Goal: Communication & Community: Answer question/provide support

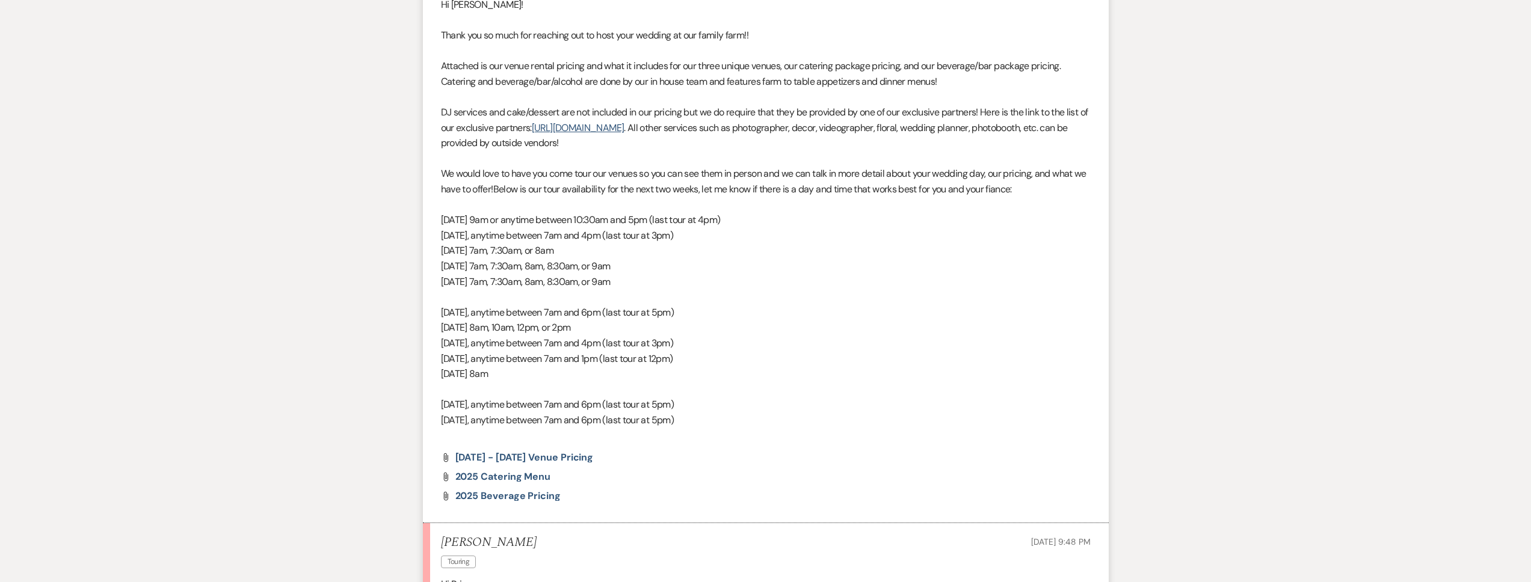
scroll to position [912, 0]
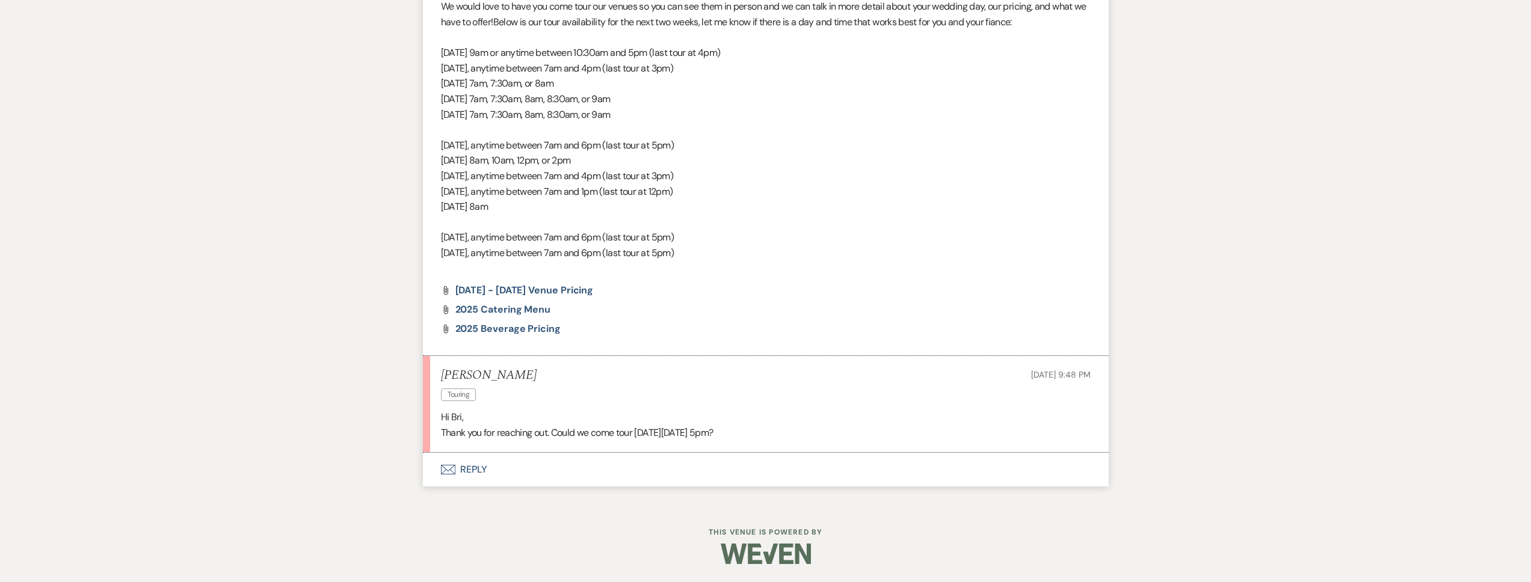
click at [568, 473] on button "Envelope Reply" at bounding box center [766, 470] width 686 height 34
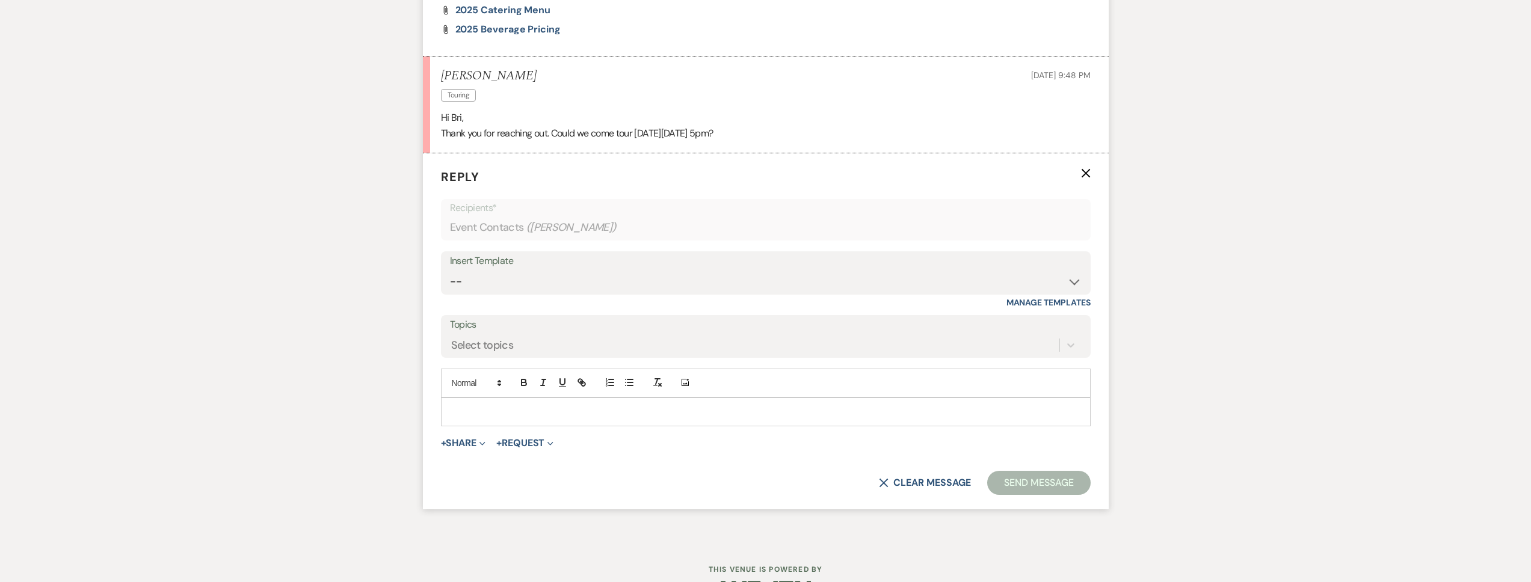
scroll to position [1249, 0]
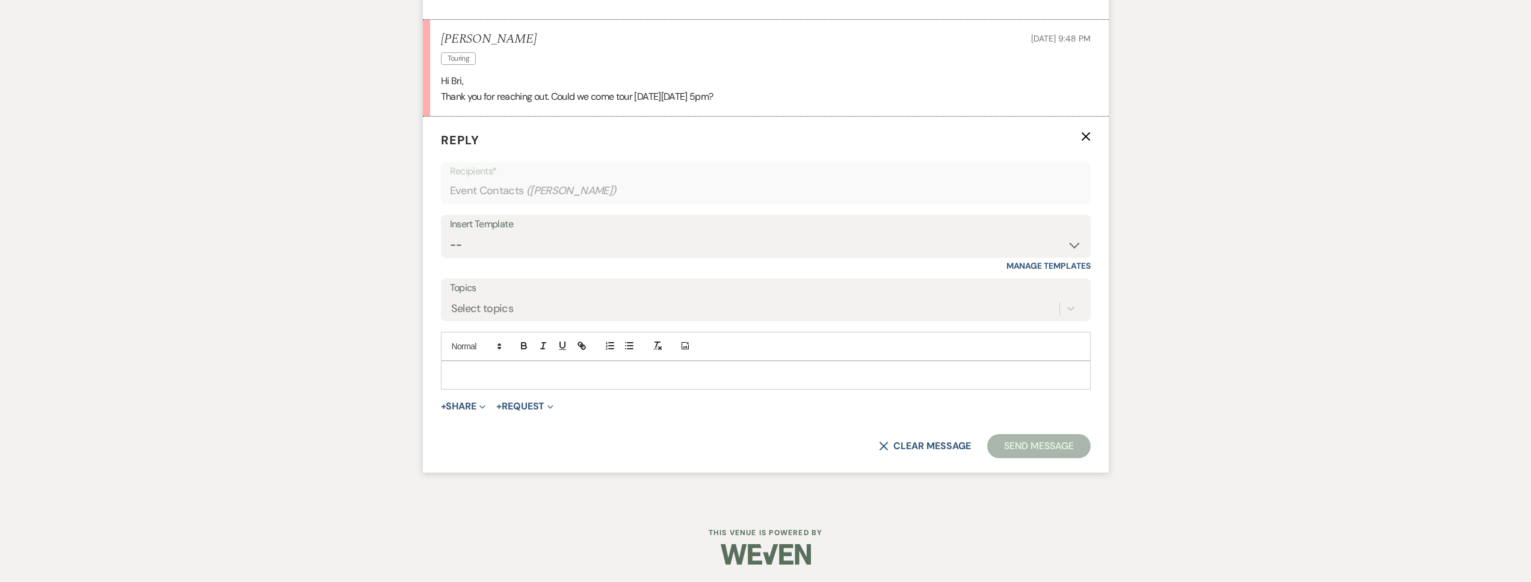
click at [514, 364] on div at bounding box center [765, 375] width 648 height 28
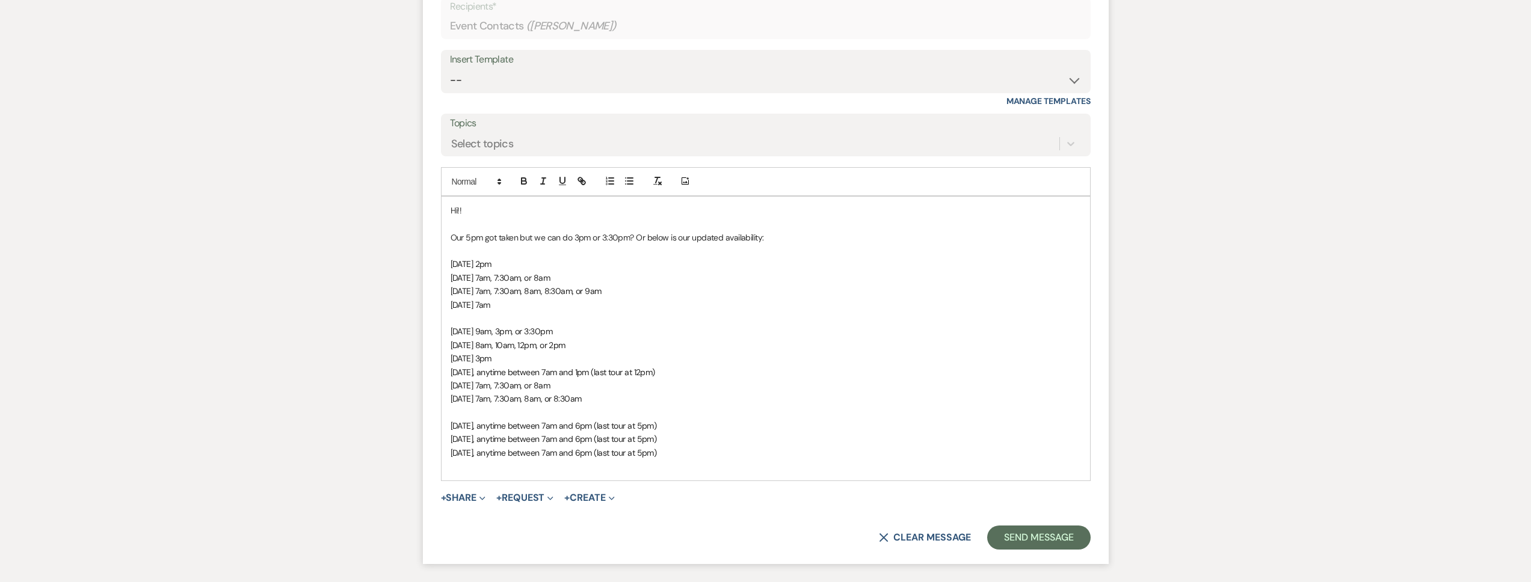
scroll to position [1470, 0]
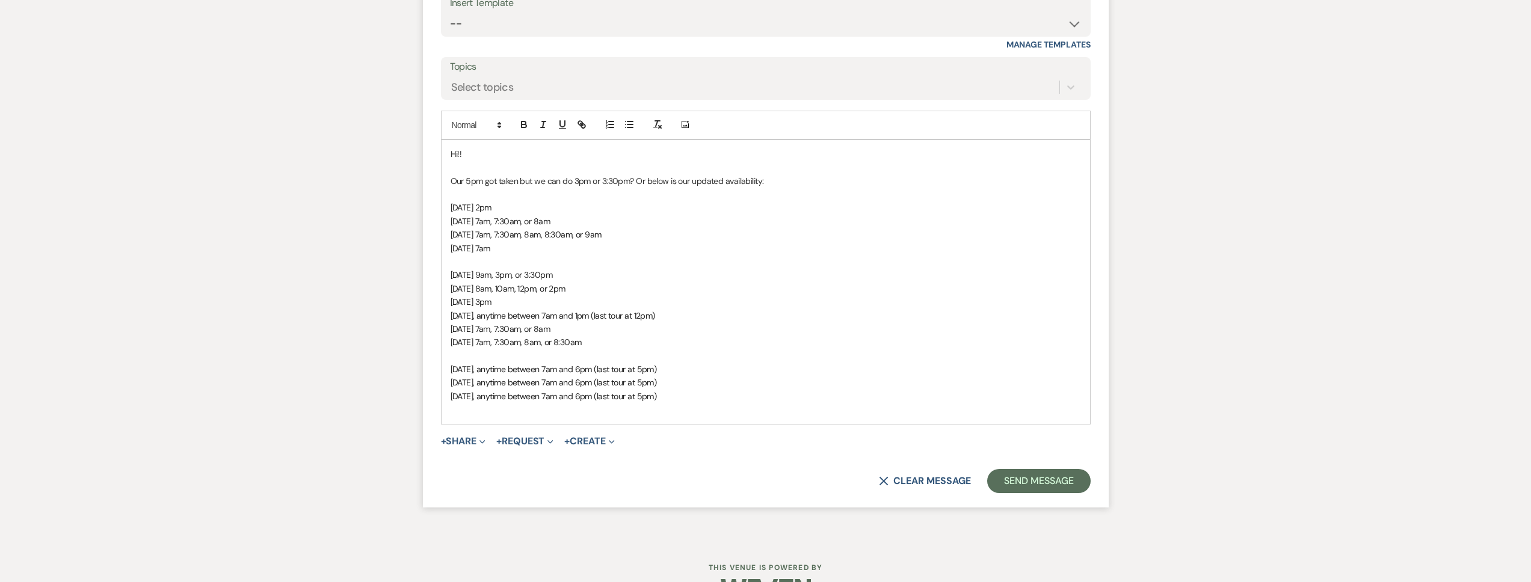
click at [564, 209] on p "[DATE] 2pm" at bounding box center [765, 207] width 630 height 13
drag, startPoint x: 654, startPoint y: 237, endPoint x: 590, endPoint y: 238, distance: 63.8
click at [590, 238] on p "[DATE] 7am, 7:30am, 8am, 8:30am, or 9am" at bounding box center [765, 234] width 630 height 13
click at [541, 237] on span "[DATE] 7am, 7:30am, 8am" at bounding box center [495, 234] width 90 height 11
click at [532, 255] on p at bounding box center [765, 261] width 630 height 13
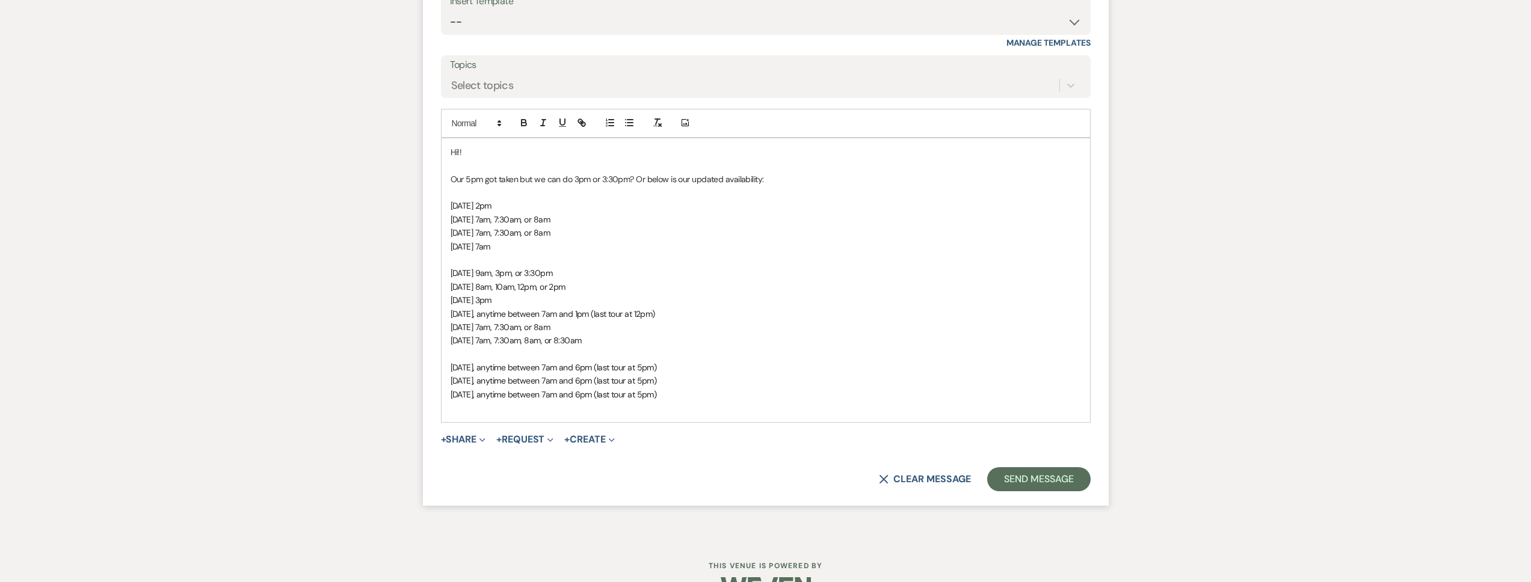
scroll to position [1472, 0]
click at [616, 271] on p "[DATE] 9am, 3pm, or 3:30pm" at bounding box center [765, 272] width 630 height 13
click at [576, 297] on p "[DATE] 3pm" at bounding box center [765, 299] width 630 height 13
click at [597, 320] on p "[DATE] 7am, 7:30am, or 8am" at bounding box center [765, 326] width 630 height 13
click at [615, 315] on span "[DATE], anytime between 7am and 1pm (last tour at 12pm)" at bounding box center [552, 313] width 204 height 11
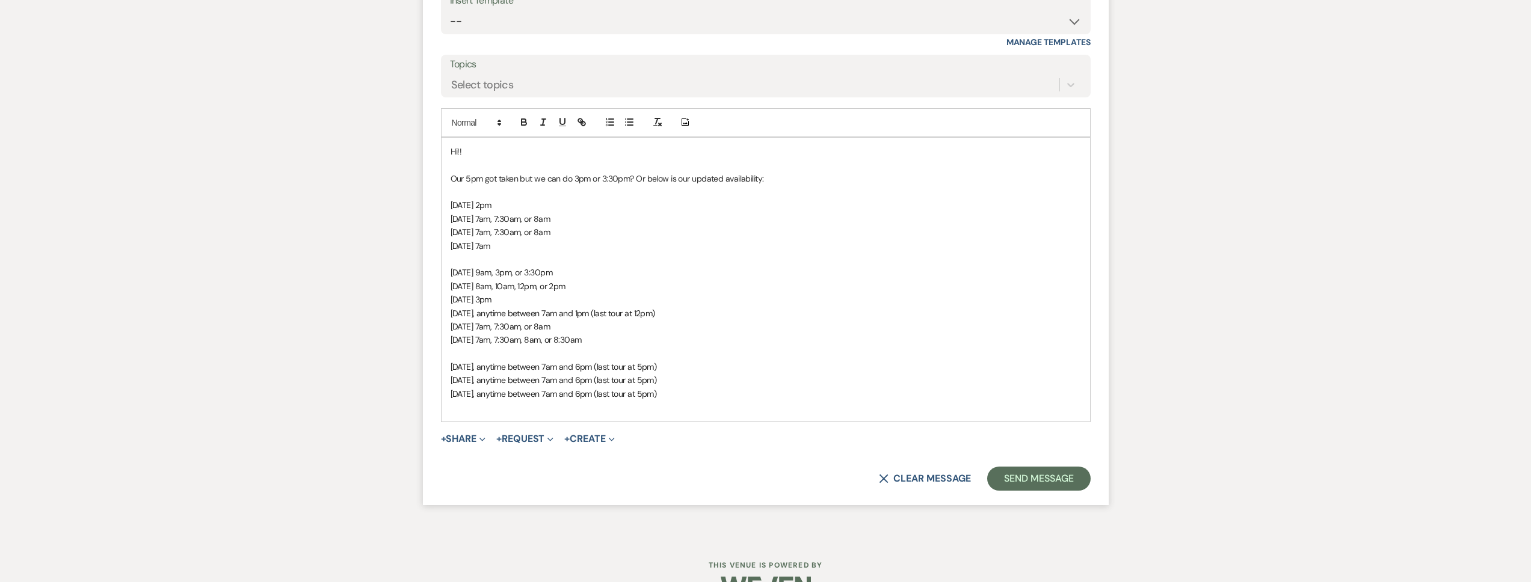
click at [716, 313] on p "[DATE], anytime between 7am and 1pm (last tour at 12pm)" at bounding box center [765, 313] width 630 height 13
click at [632, 312] on span "[DATE], anytime between 7am and 1pm (last tour at 12pm)" at bounding box center [552, 313] width 204 height 11
click at [634, 314] on span "[DATE], anytime between 7am and 1pm (last tour at 12pm)" at bounding box center [552, 313] width 204 height 11
click at [631, 312] on span "[DATE], anytime between 7am and 1:30m (last tour at 12pm)" at bounding box center [555, 313] width 211 height 11
drag, startPoint x: 733, startPoint y: 314, endPoint x: 702, endPoint y: 315, distance: 30.1
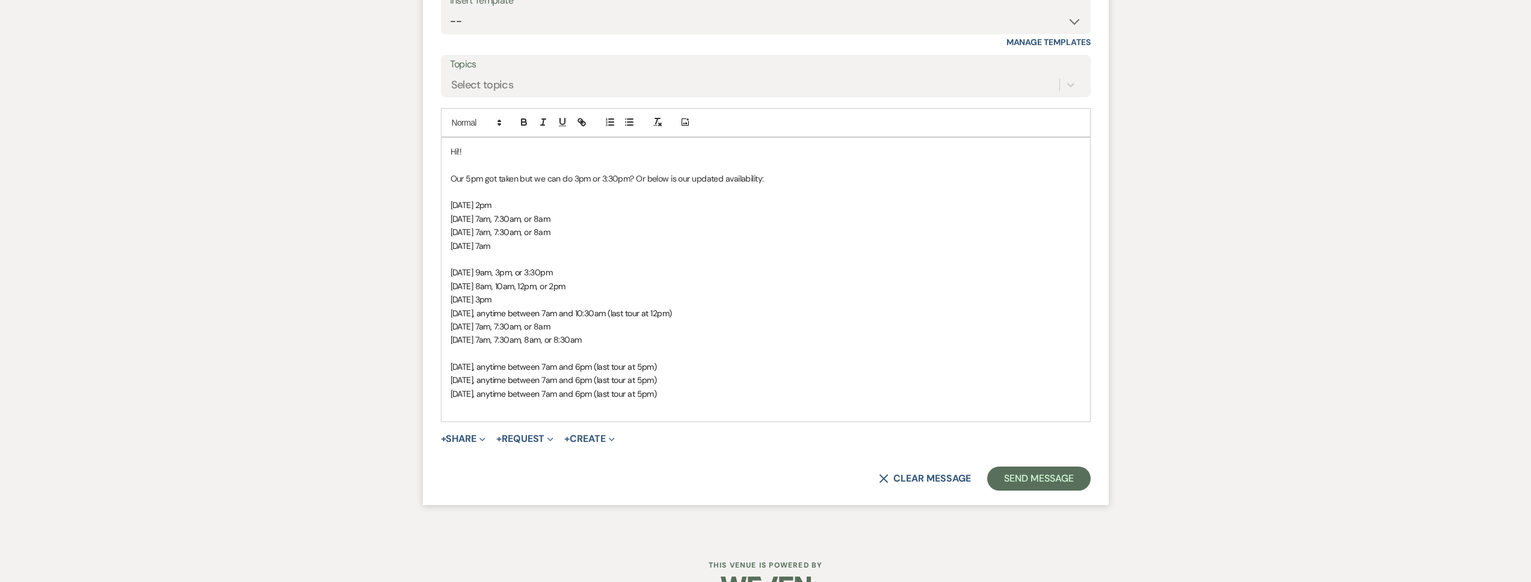
click at [702, 315] on p "[DATE], anytime between 7am and 10:30am (last tour at 12pm)" at bounding box center [765, 313] width 630 height 13
click at [759, 313] on span "[DATE], anytime between 7am and 10:30am (last tour at 9:30am) or at 11:30am or …" at bounding box center [604, 313] width 309 height 11
drag, startPoint x: 810, startPoint y: 313, endPoint x: 532, endPoint y: 315, distance: 277.9
click at [532, 315] on span "[DATE], anytime between 7am and 10:30am (last tour at 9:30am) or at 11:30am or …" at bounding box center [604, 313] width 309 height 11
copy span "anytime between 7am and 10:30am (last tour at 9:30am) or at 11:30am or 12pm"
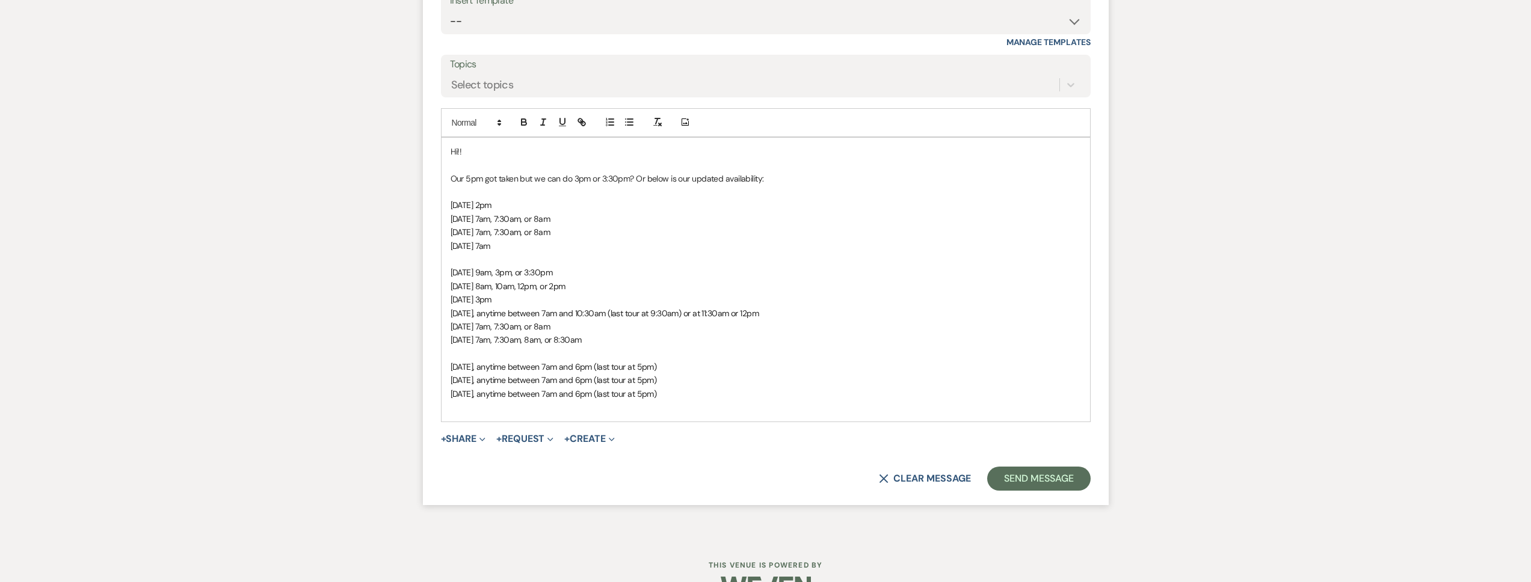
click at [541, 404] on p at bounding box center [765, 407] width 630 height 13
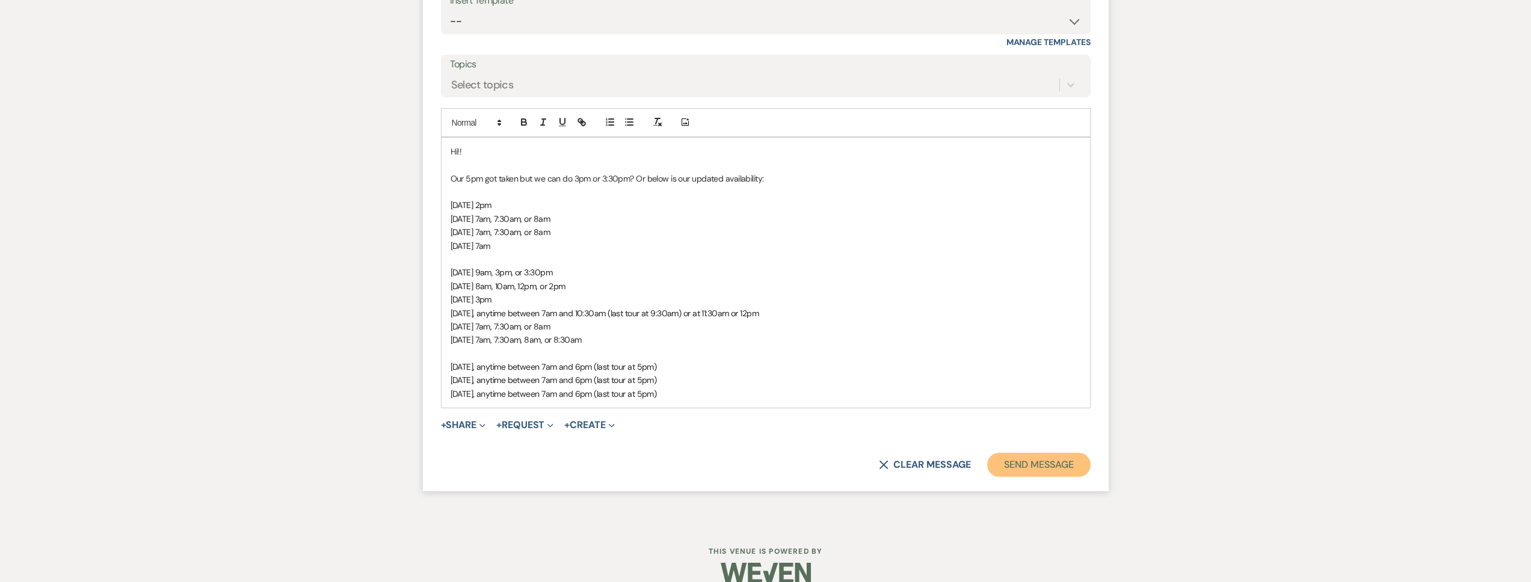
click at [1018, 460] on button "Send Message" at bounding box center [1038, 465] width 103 height 24
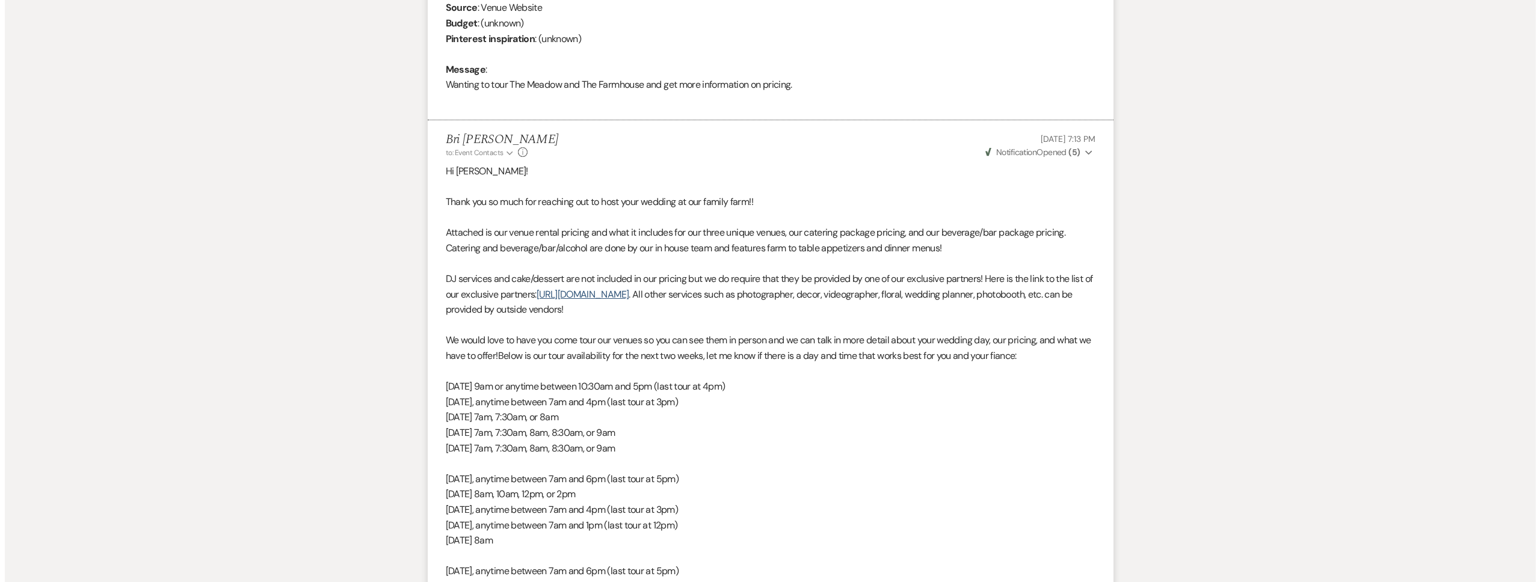
scroll to position [0, 0]
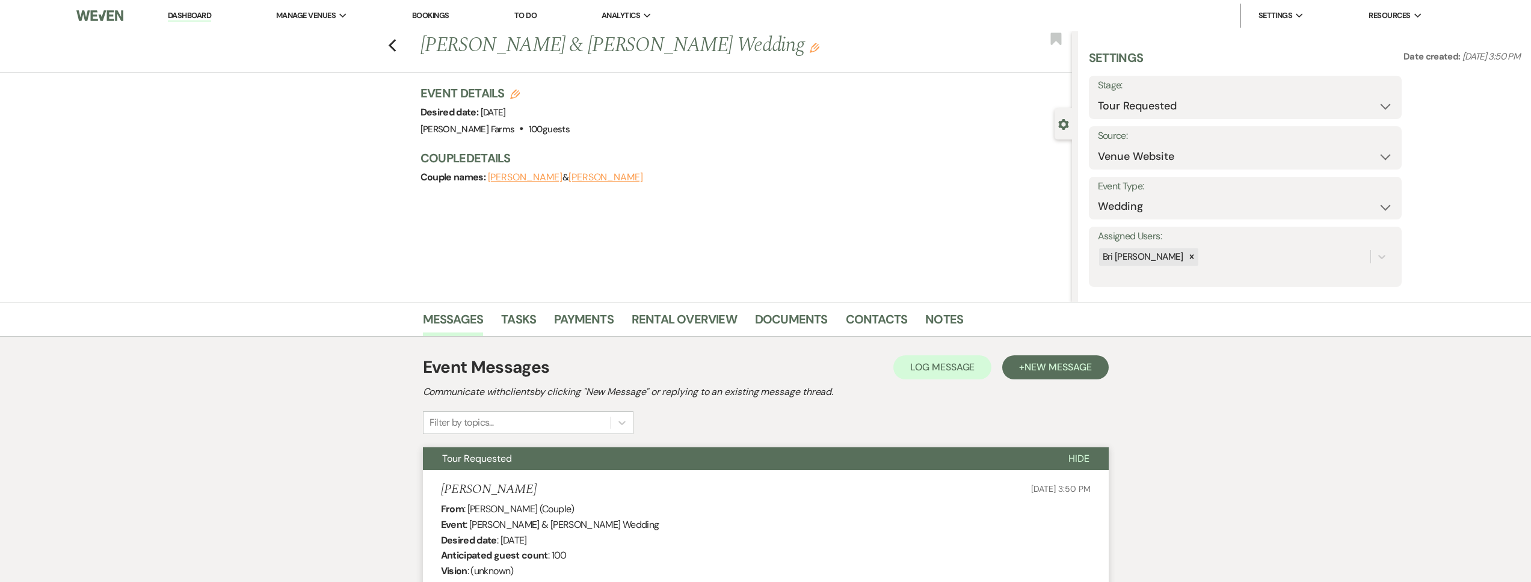
click at [210, 14] on link "Dashboard" at bounding box center [189, 15] width 43 height 11
